Goal: Find specific page/section: Find specific page/section

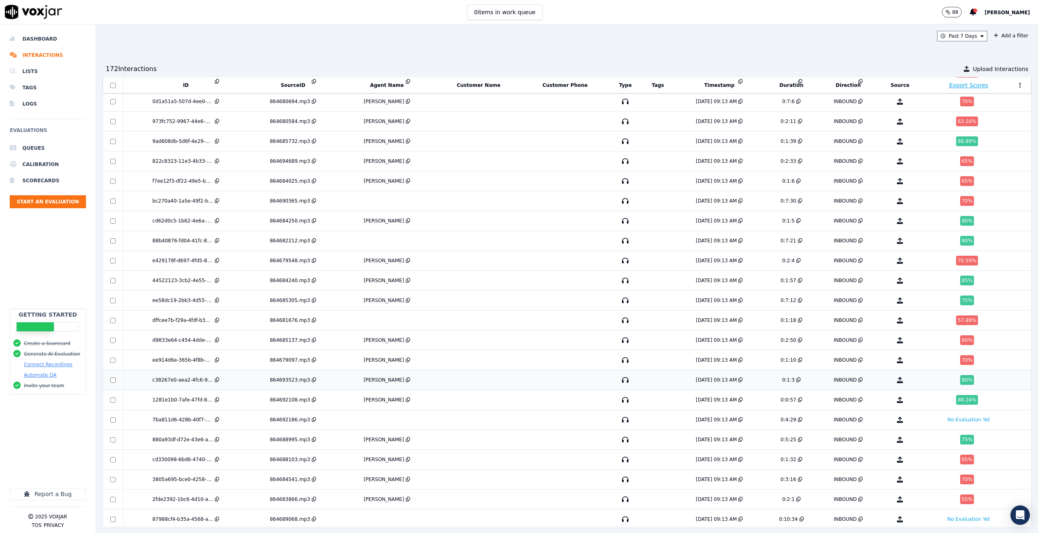
scroll to position [2369, 0]
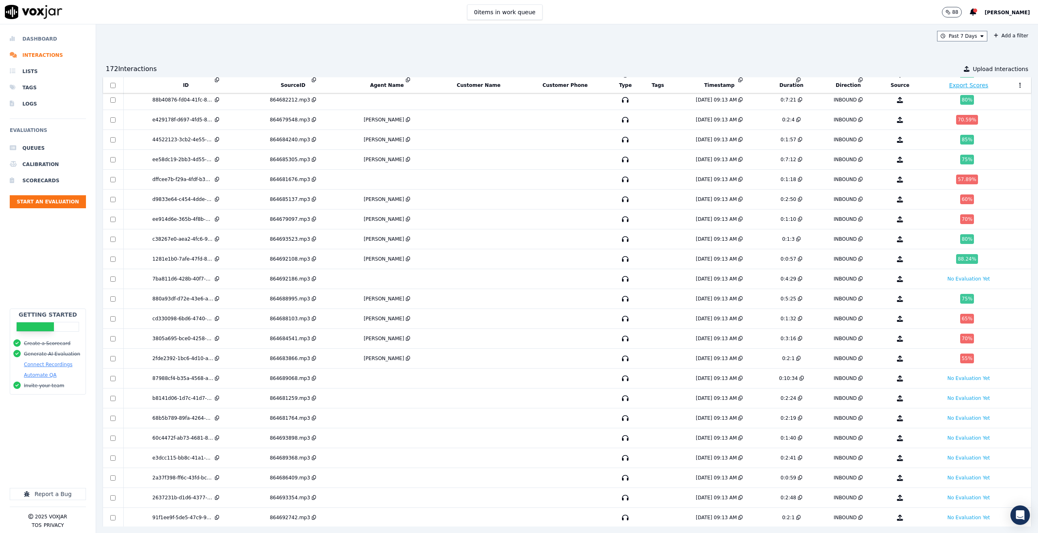
click at [36, 41] on li "Dashboard" at bounding box center [48, 39] width 76 height 16
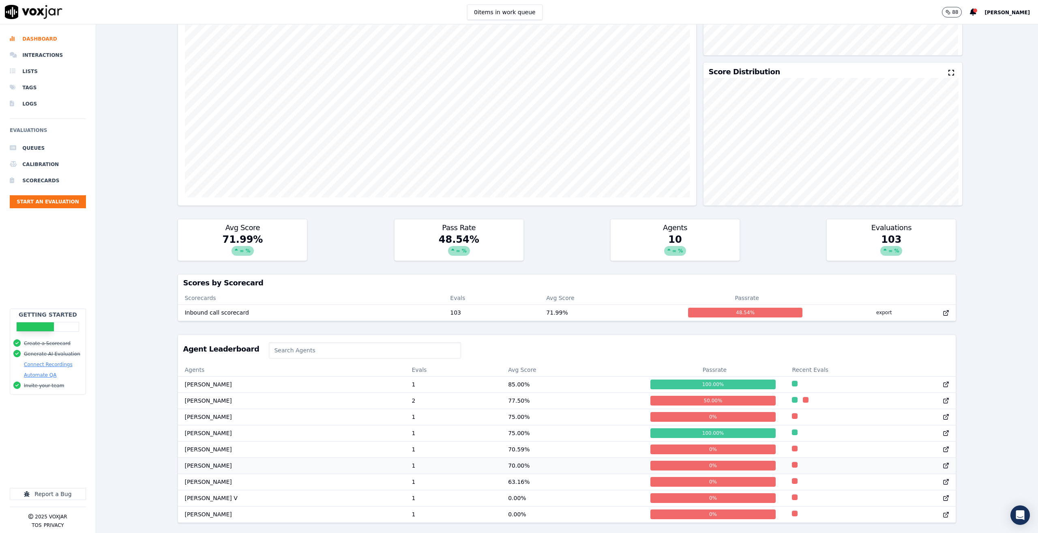
scroll to position [0, 0]
click at [285, 342] on input at bounding box center [365, 350] width 192 height 16
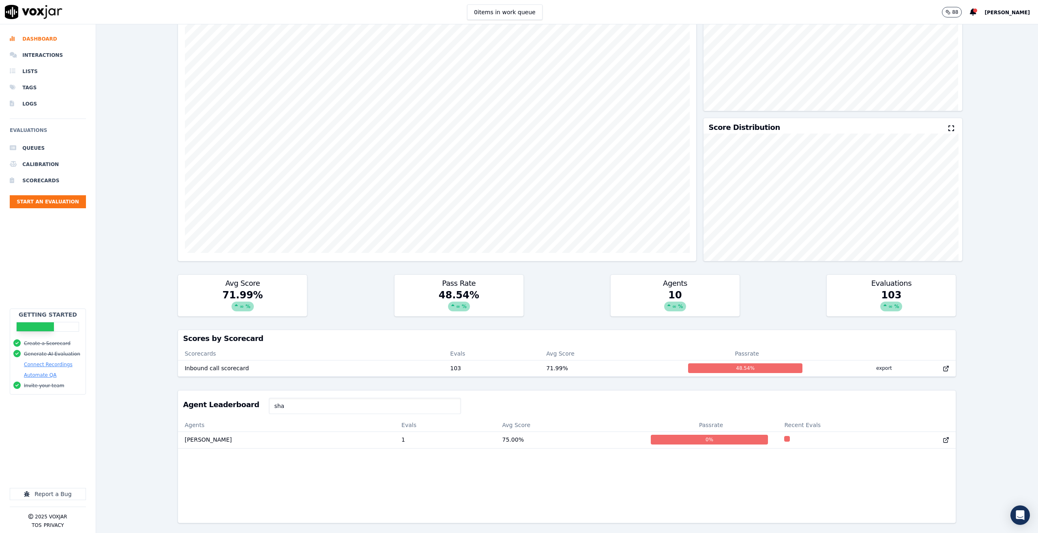
scroll to position [0, 0]
type input "s"
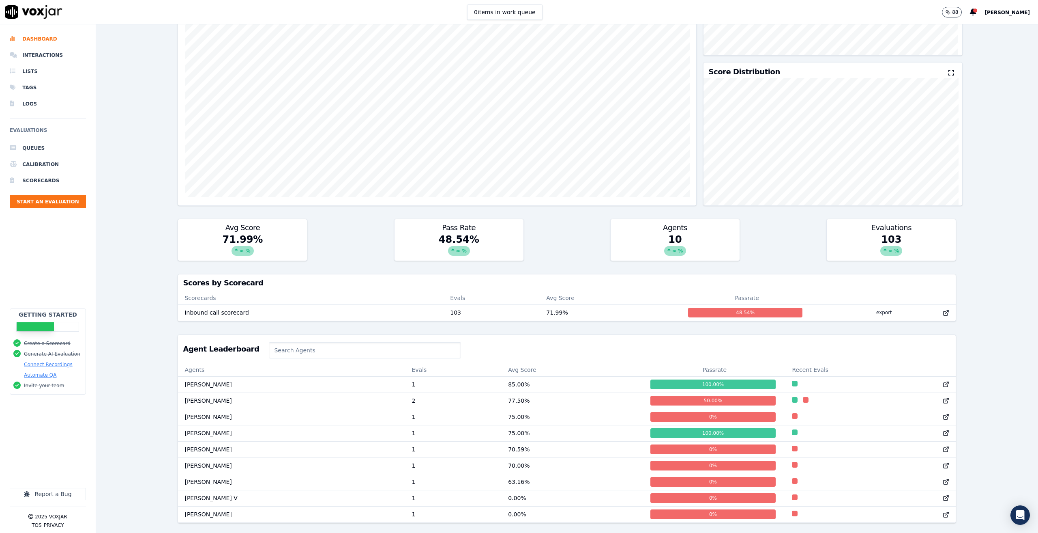
scroll to position [167, 0]
click at [146, 280] on div "Past 7 Days Add a filter Evaluations Evaluators Score Distribution Avg Score 71…" at bounding box center [567, 278] width 942 height 508
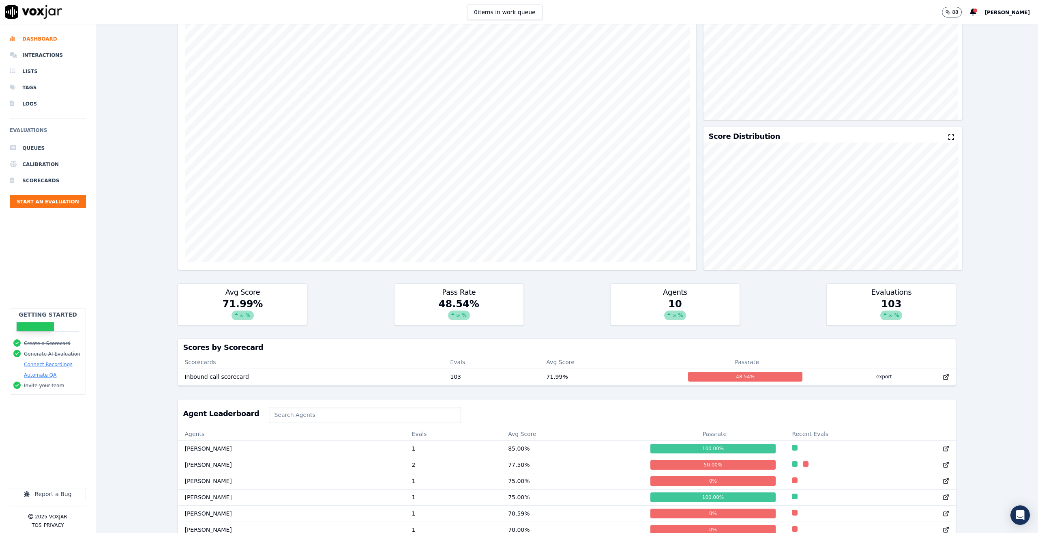
scroll to position [0, 0]
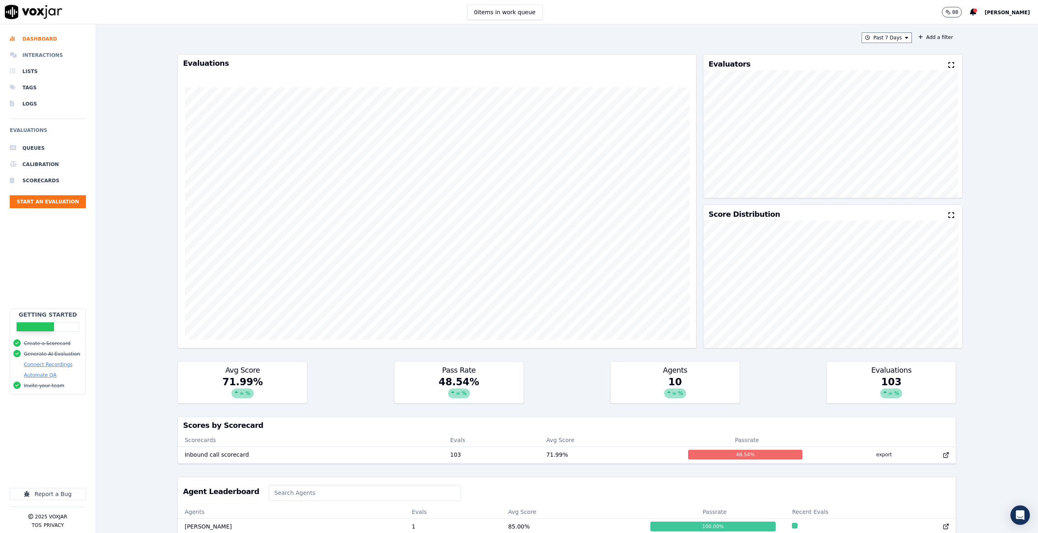
click at [43, 56] on li "Interactions" at bounding box center [48, 55] width 76 height 16
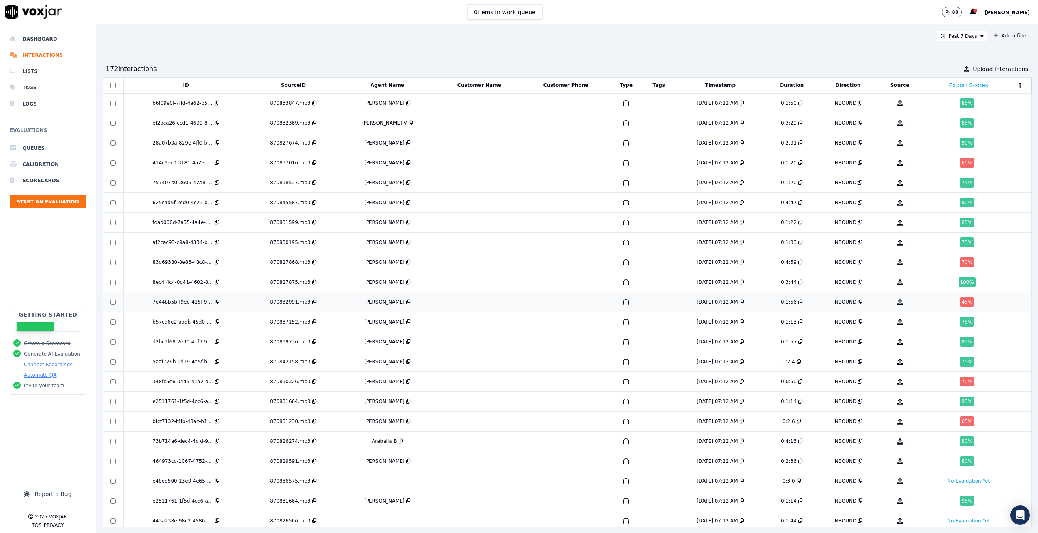
click at [483, 305] on td at bounding box center [480, 302] width 86 height 20
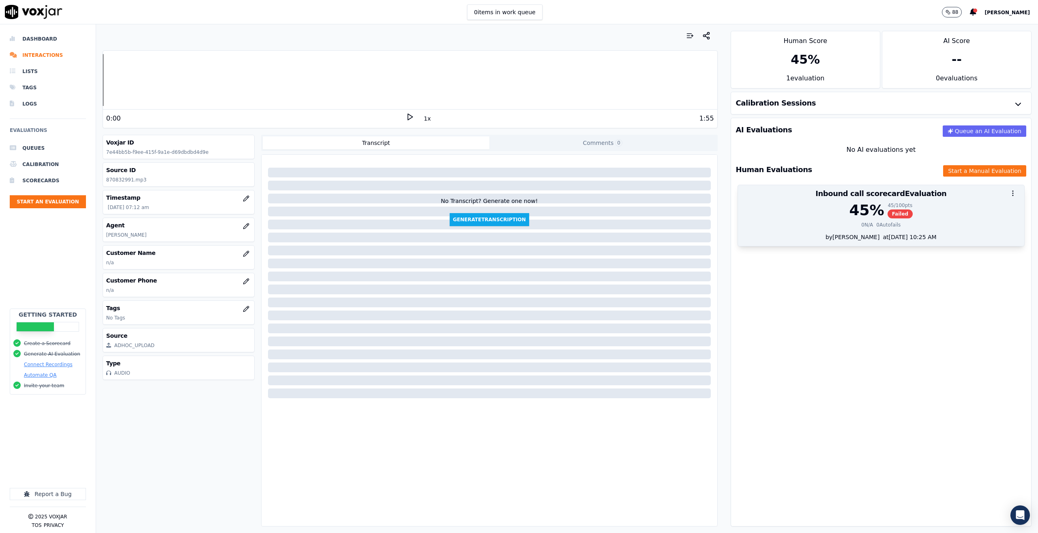
click at [828, 204] on div "45 % 45 / 100 pts Failed" at bounding box center [881, 210] width 277 height 16
